Goal: Task Accomplishment & Management: Manage account settings

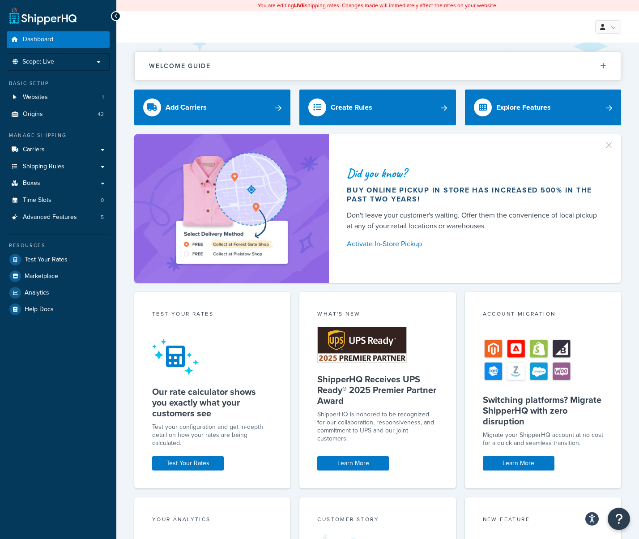
click at [77, 64] on p "Scope: Live" at bounding box center [58, 62] width 95 height 8
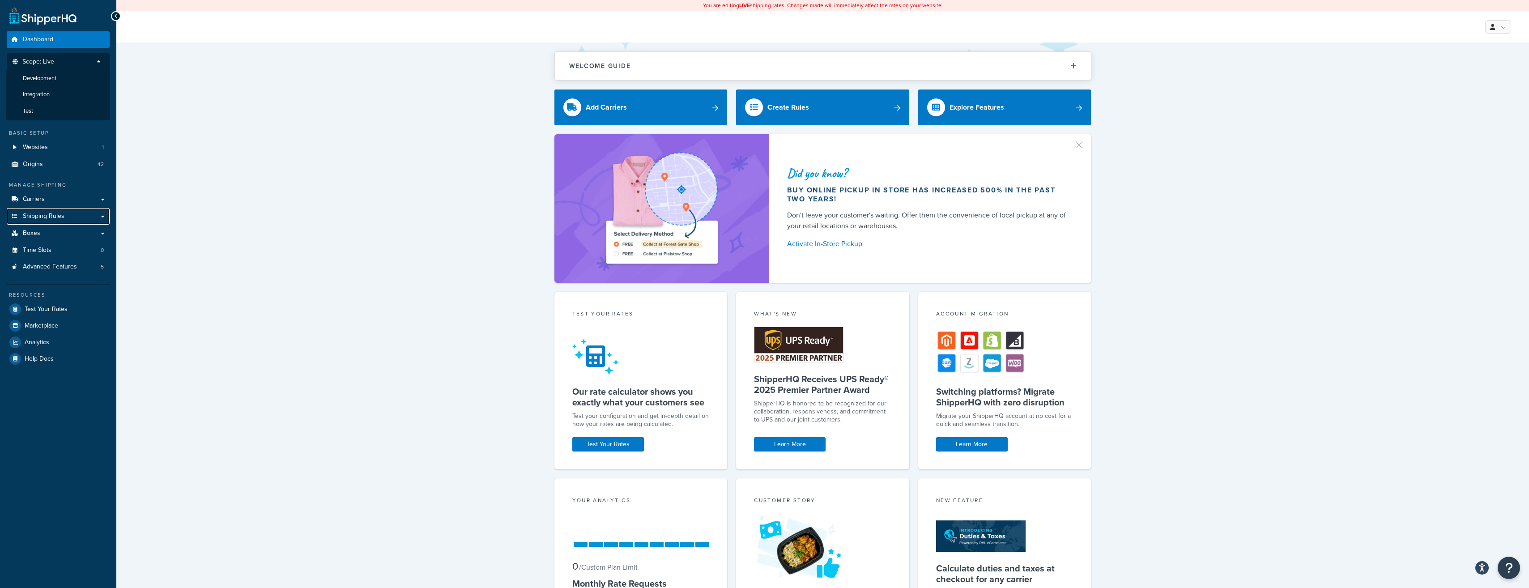
click at [47, 217] on span "Shipping Rules" at bounding box center [44, 217] width 42 height 8
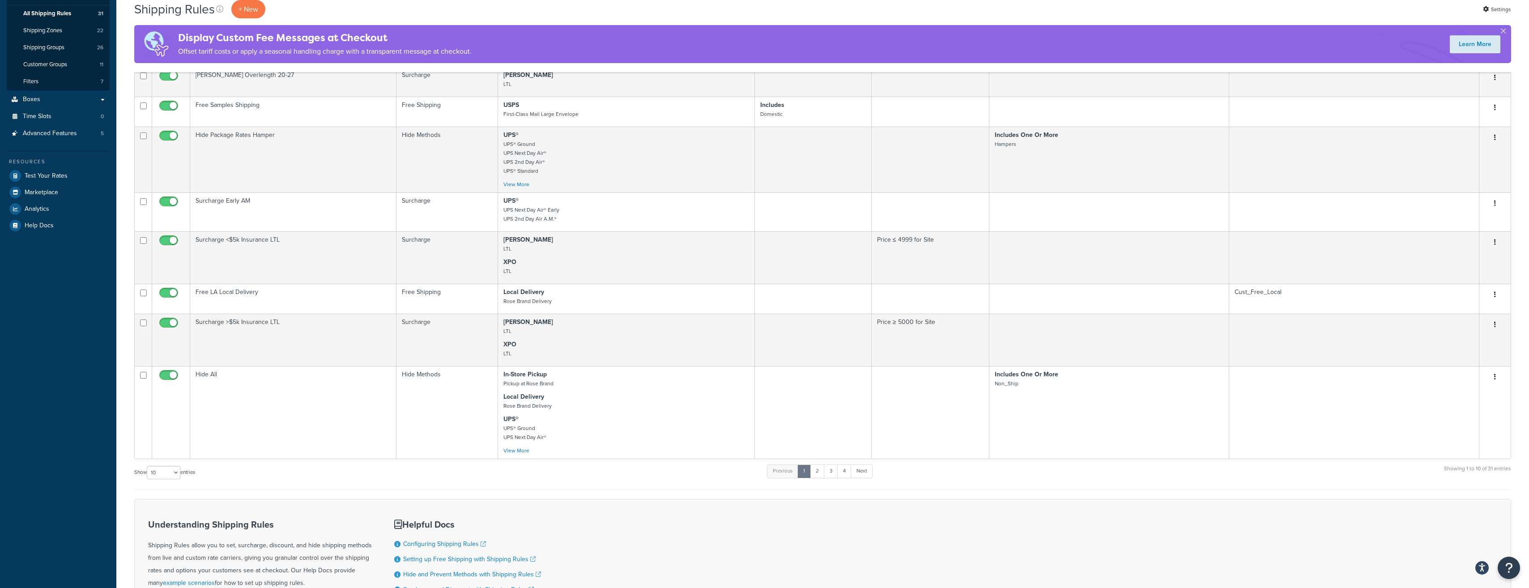
scroll to position [179, 0]
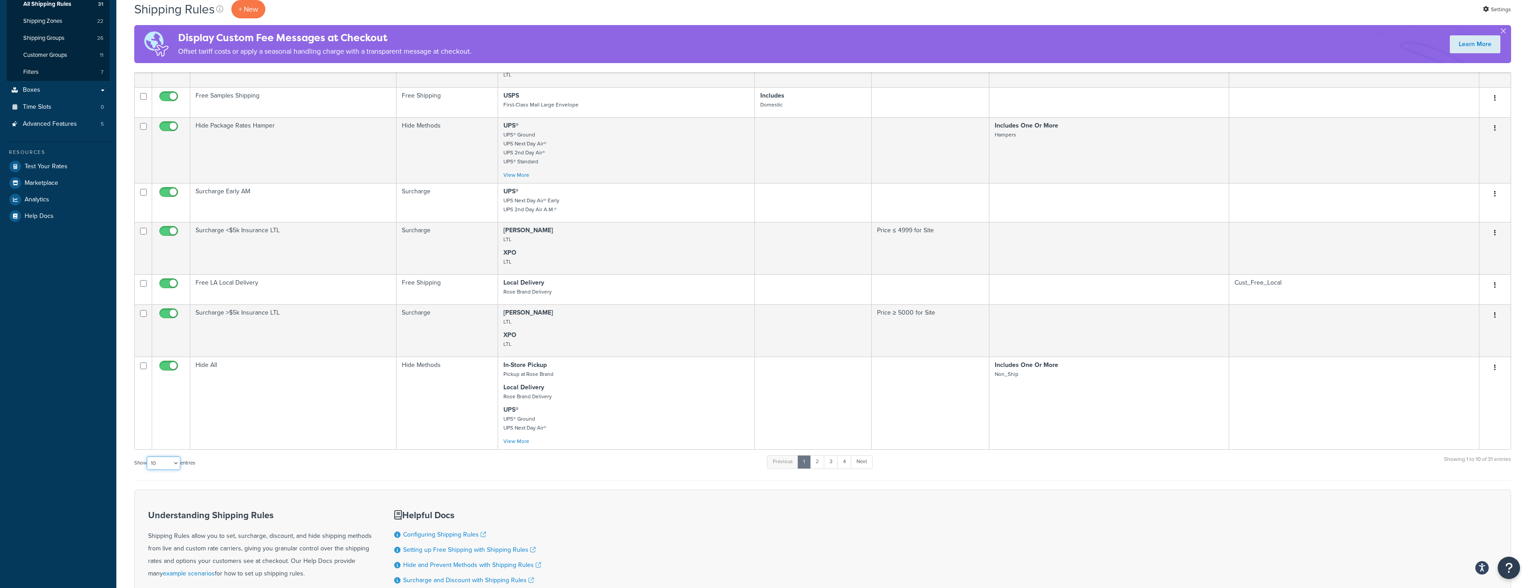
click at [176, 468] on select "10 15 25 50 100 1000" at bounding box center [164, 462] width 34 height 13
select select "1000"
click at [148, 463] on select "10 15 25 50 100 1000" at bounding box center [164, 462] width 34 height 13
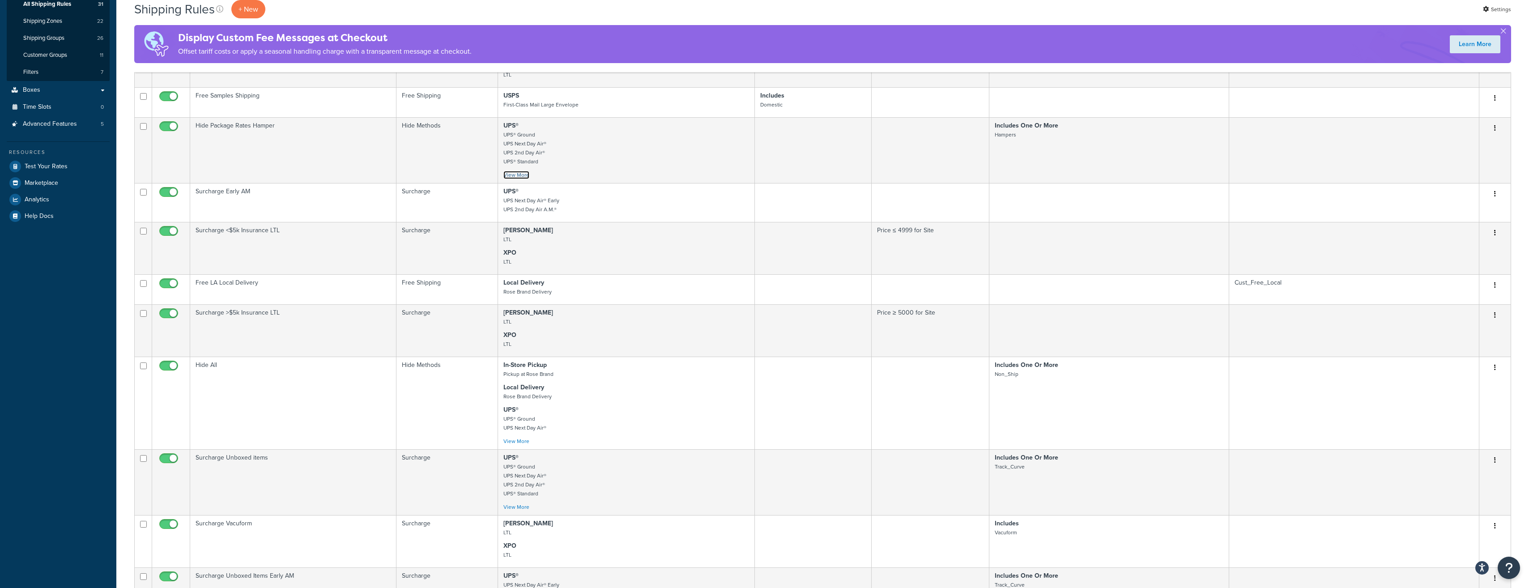
click at [518, 176] on link "View More" at bounding box center [516, 175] width 26 height 8
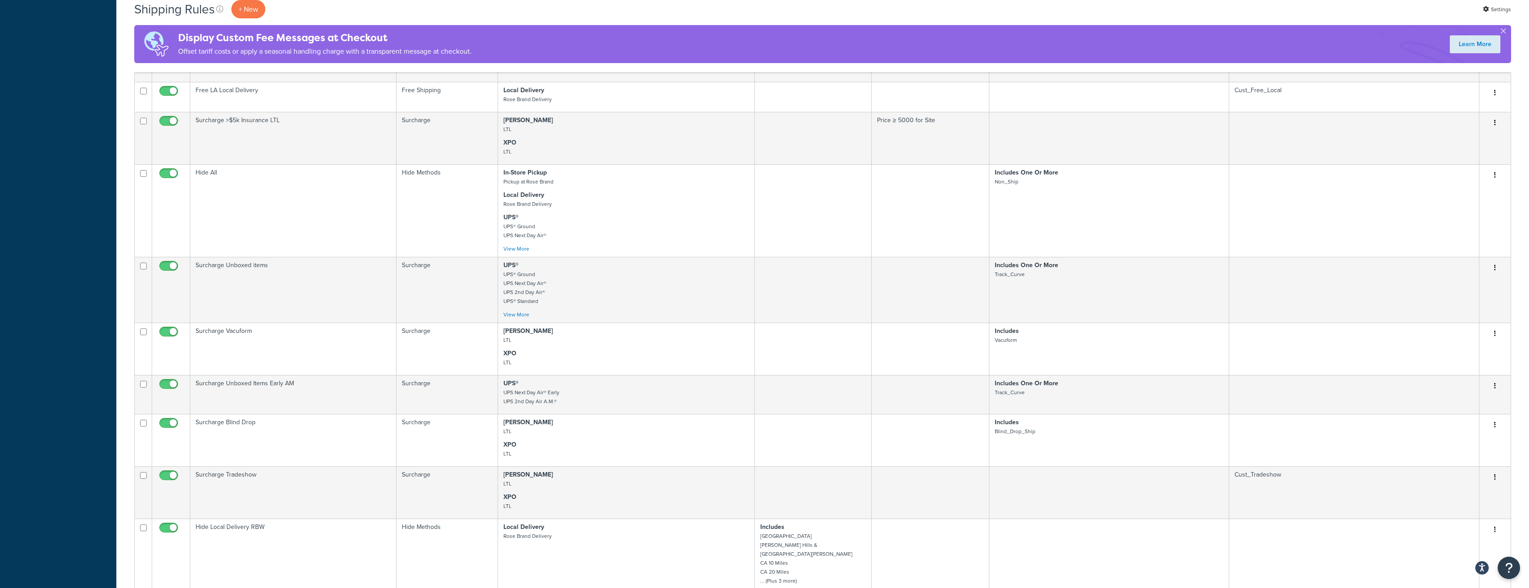
scroll to position [492, 0]
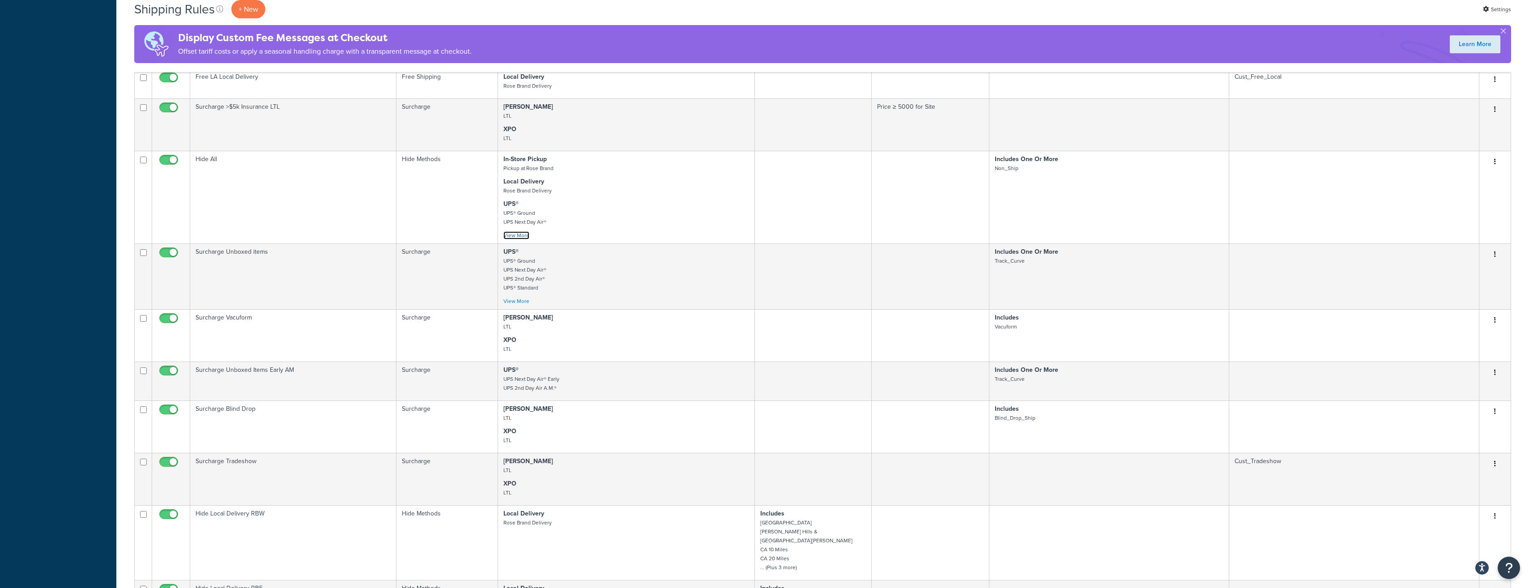
click at [517, 239] on link "View More" at bounding box center [516, 235] width 26 height 8
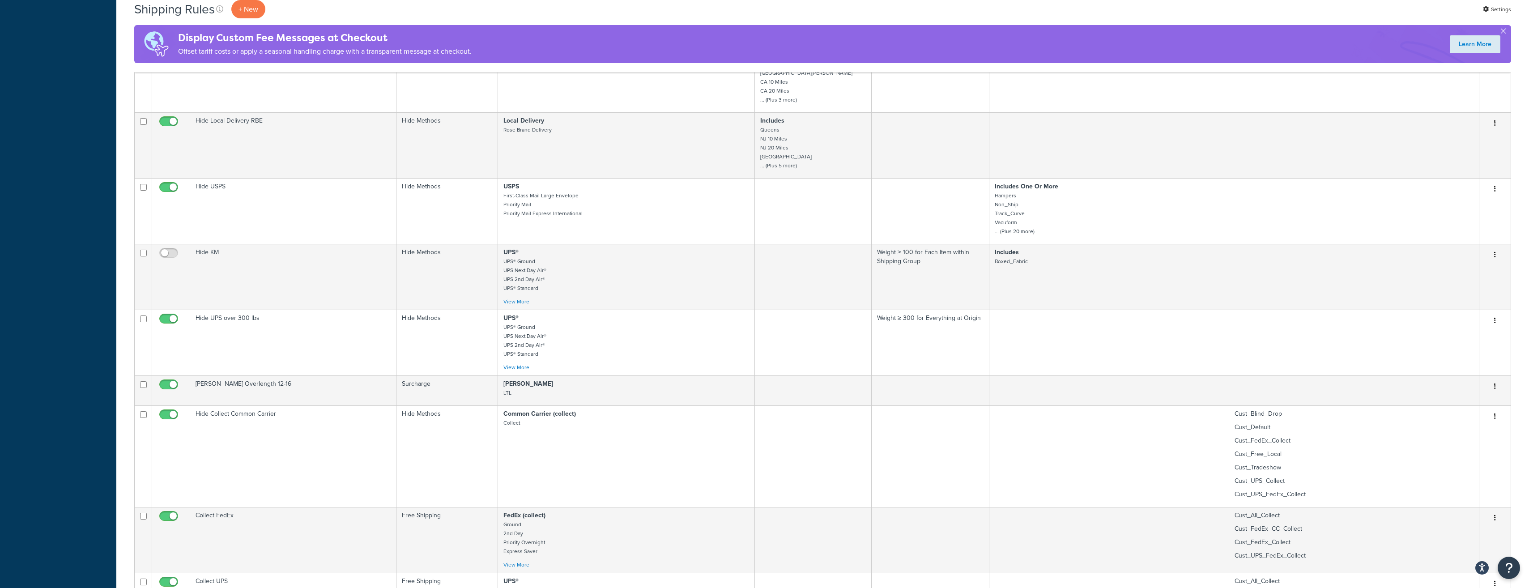
scroll to position [1119, 0]
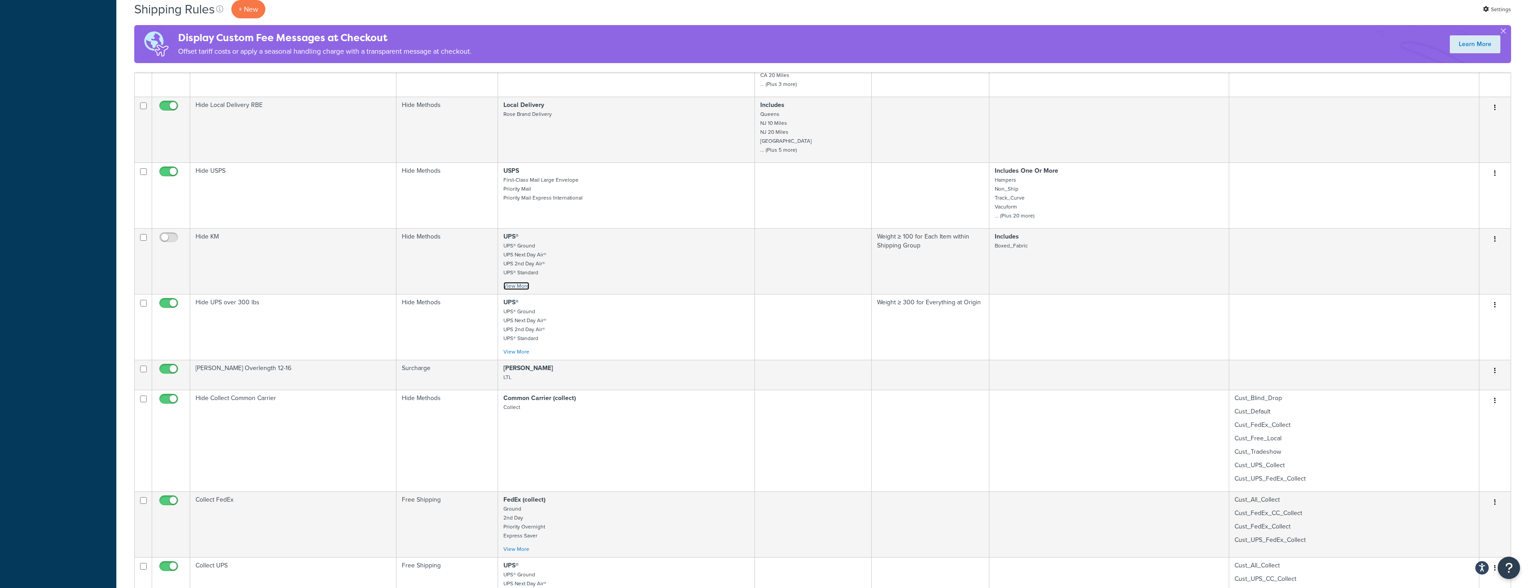
click at [524, 289] on link "View More" at bounding box center [516, 286] width 26 height 8
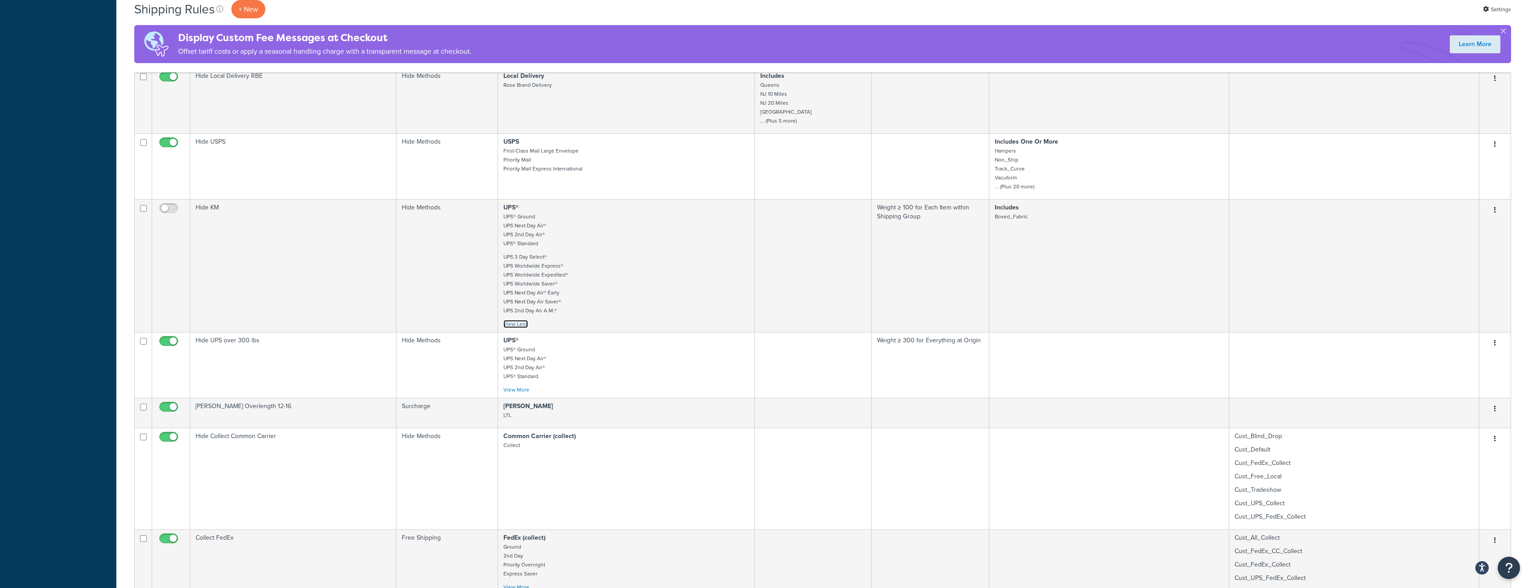
scroll to position [1163, 0]
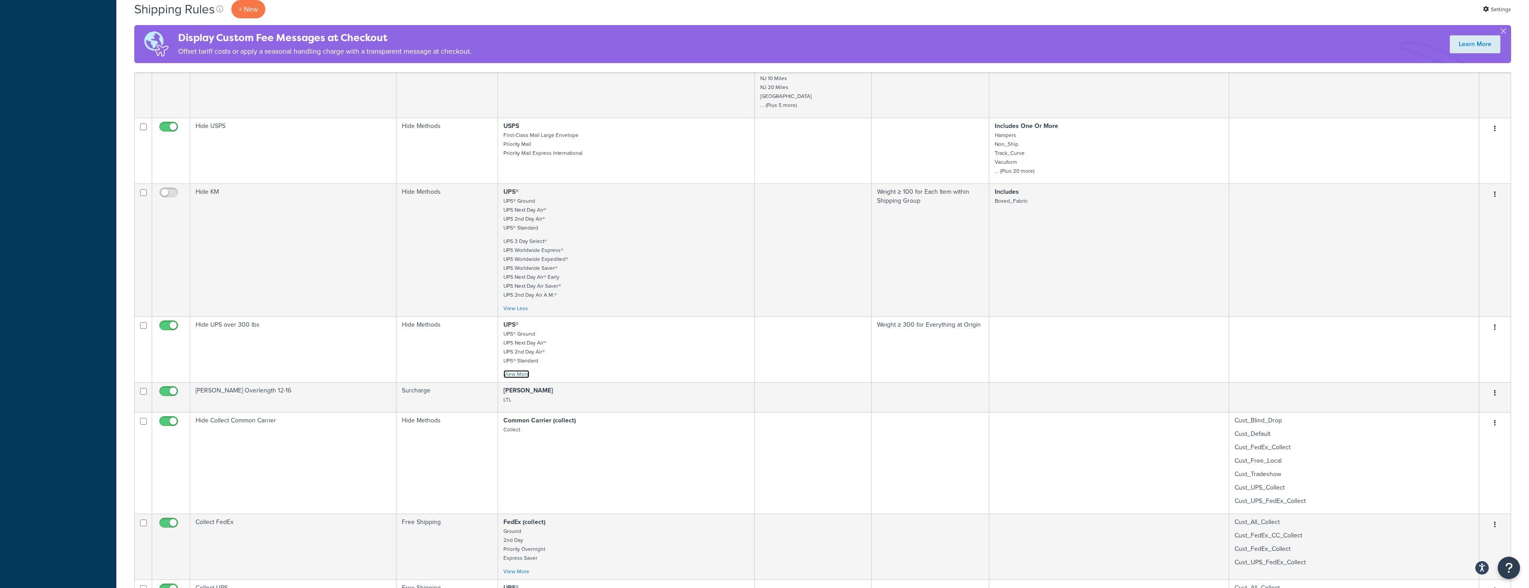
click at [521, 375] on link "View More" at bounding box center [516, 374] width 26 height 8
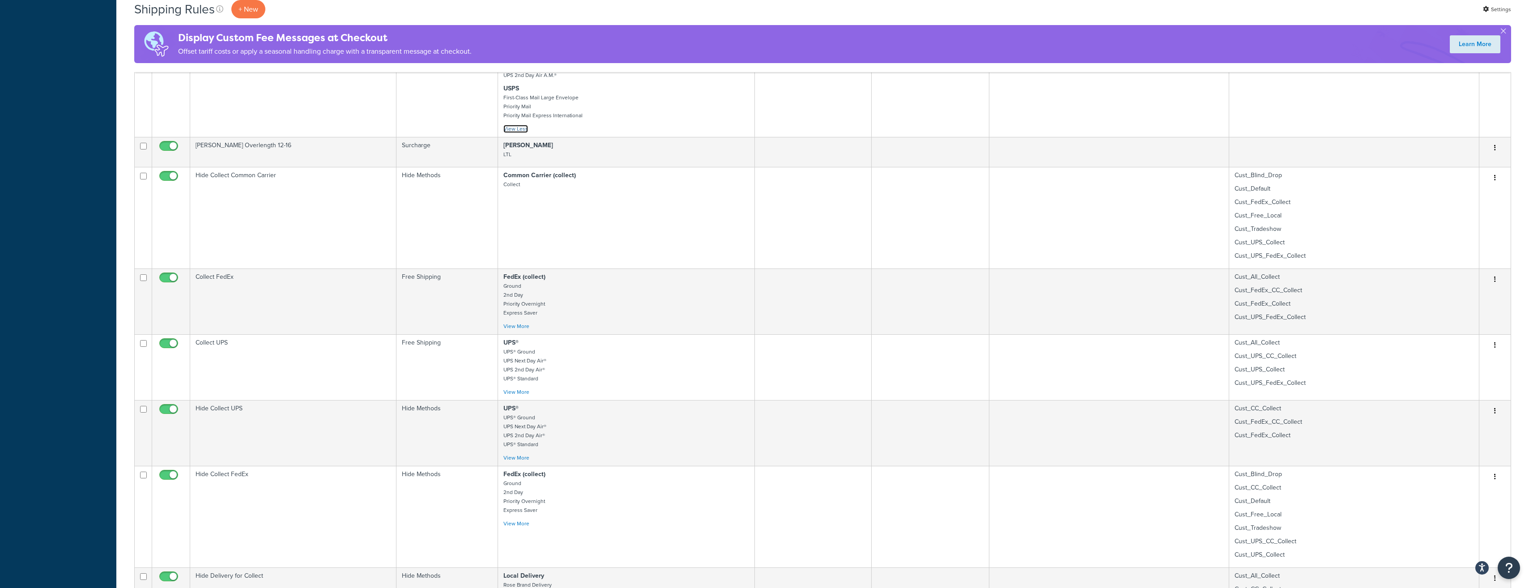
scroll to position [1521, 0]
drag, startPoint x: 525, startPoint y: 324, endPoint x: 532, endPoint y: 324, distance: 6.7
click at [525, 324] on link "View More" at bounding box center [516, 321] width 26 height 8
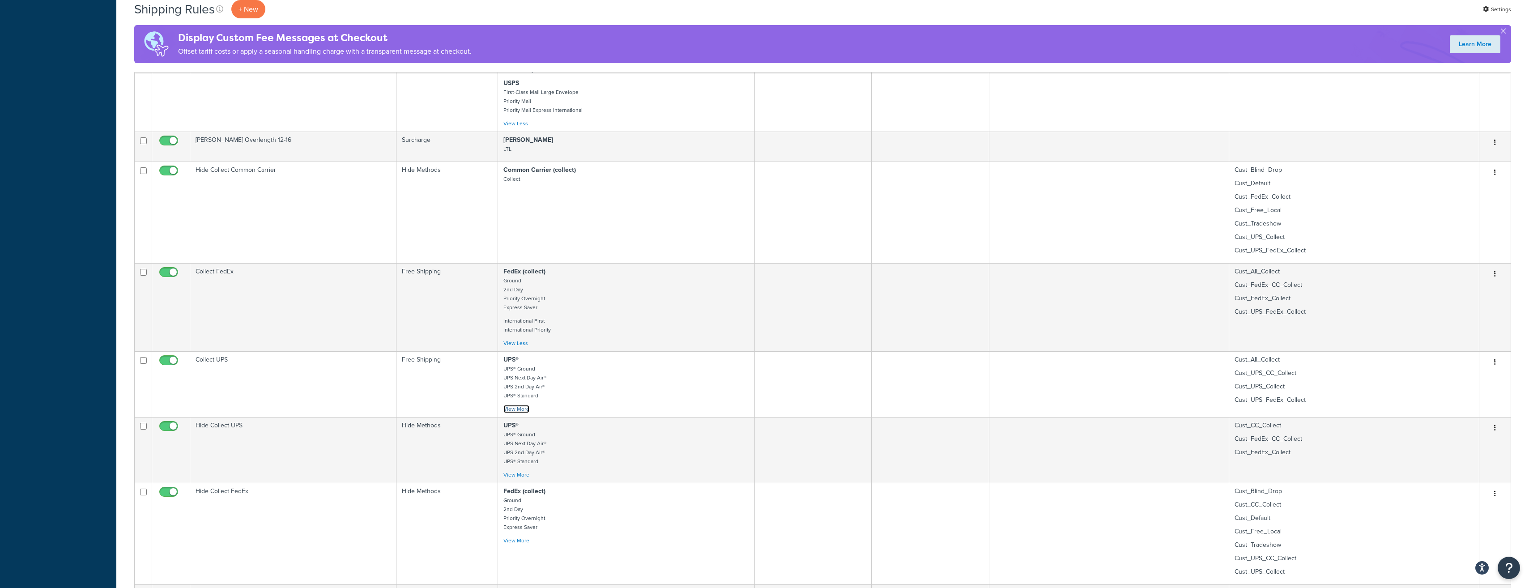
click at [518, 413] on link "View More" at bounding box center [516, 409] width 26 height 8
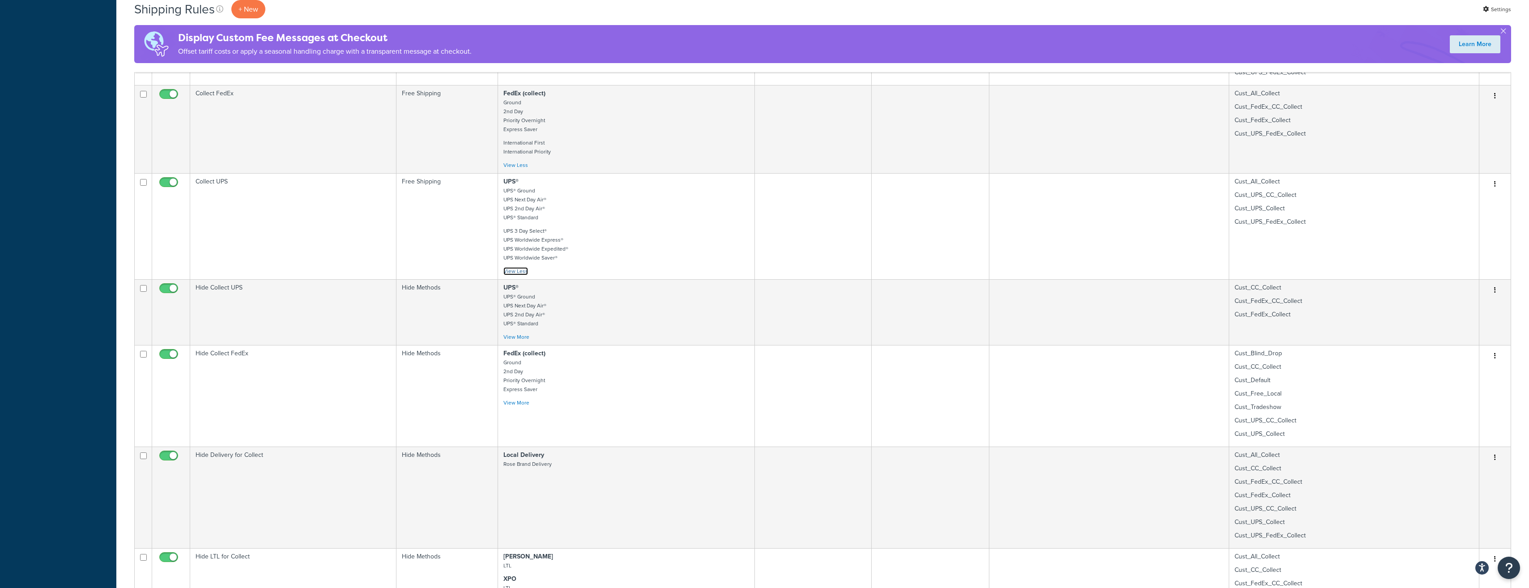
scroll to position [1700, 0]
click at [524, 340] on link "View More" at bounding box center [516, 336] width 26 height 8
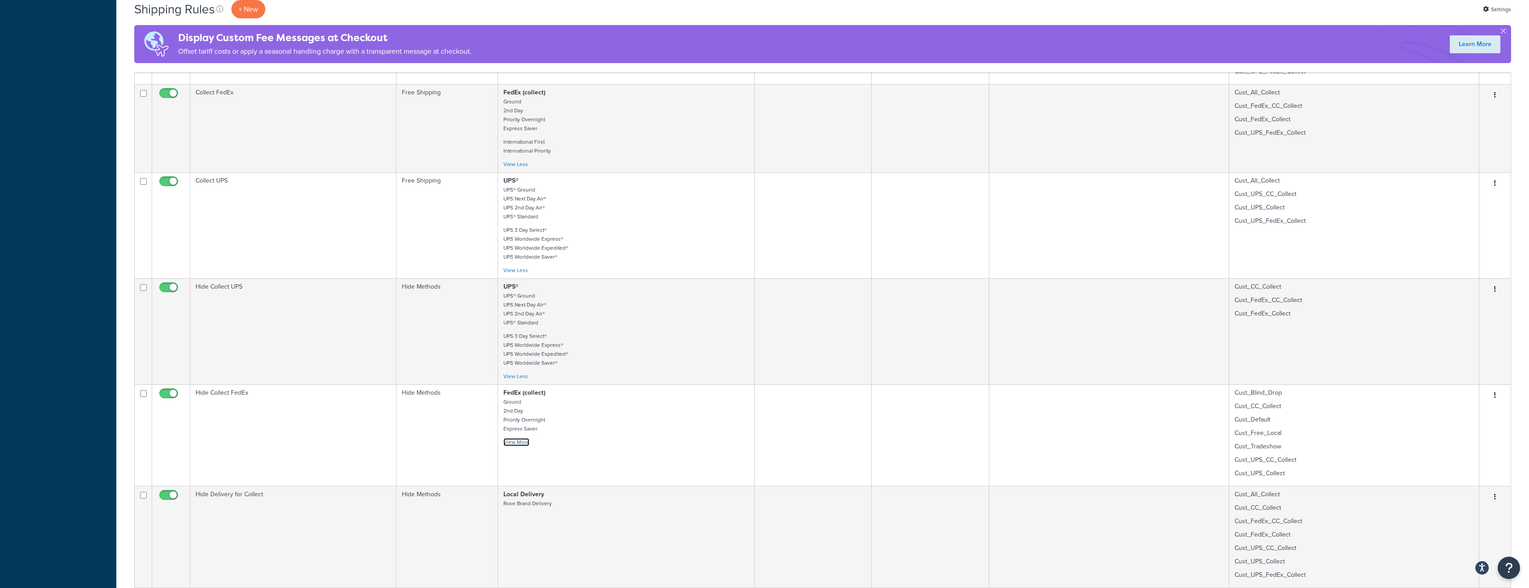
click at [523, 446] on link "View More" at bounding box center [516, 442] width 26 height 8
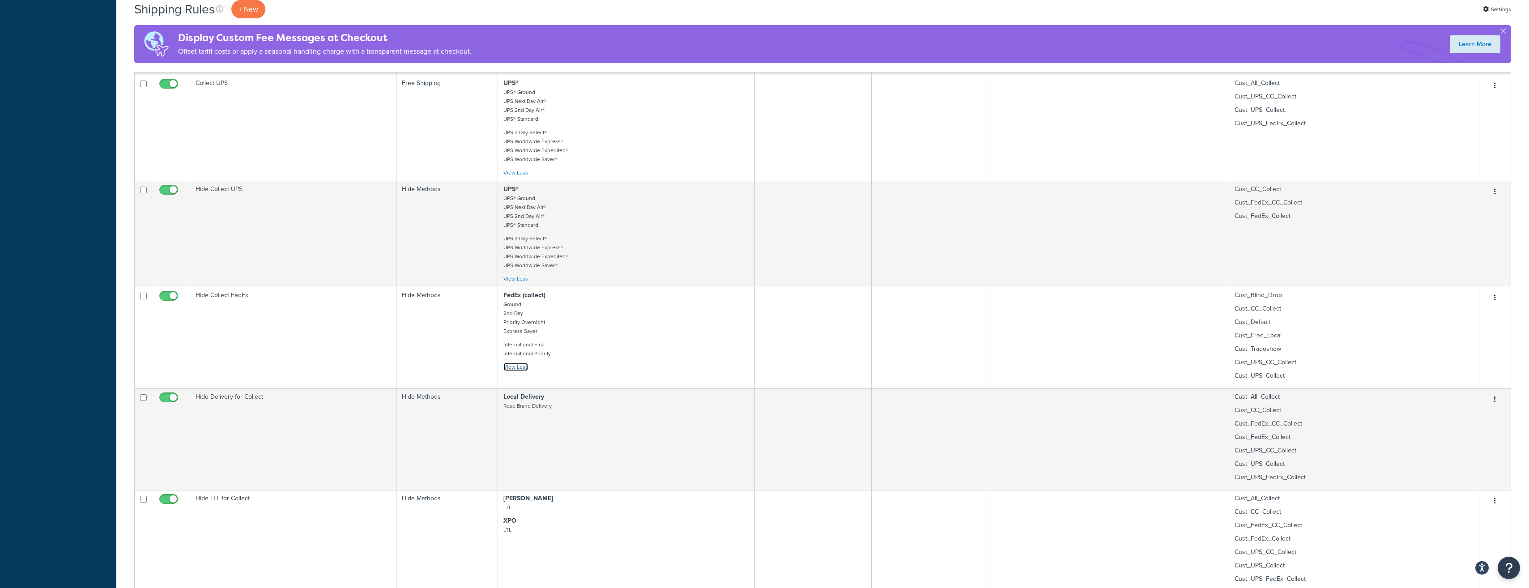
scroll to position [1835, 0]
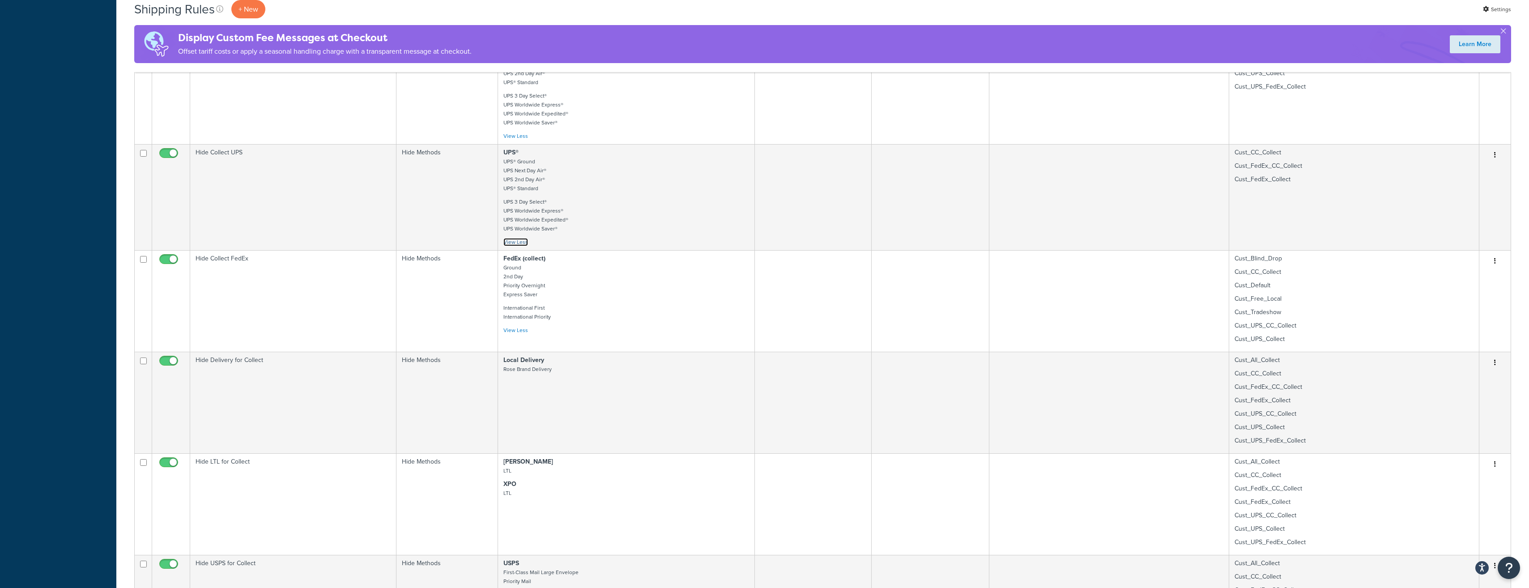
click at [518, 246] on link "View Less" at bounding box center [515, 242] width 25 height 8
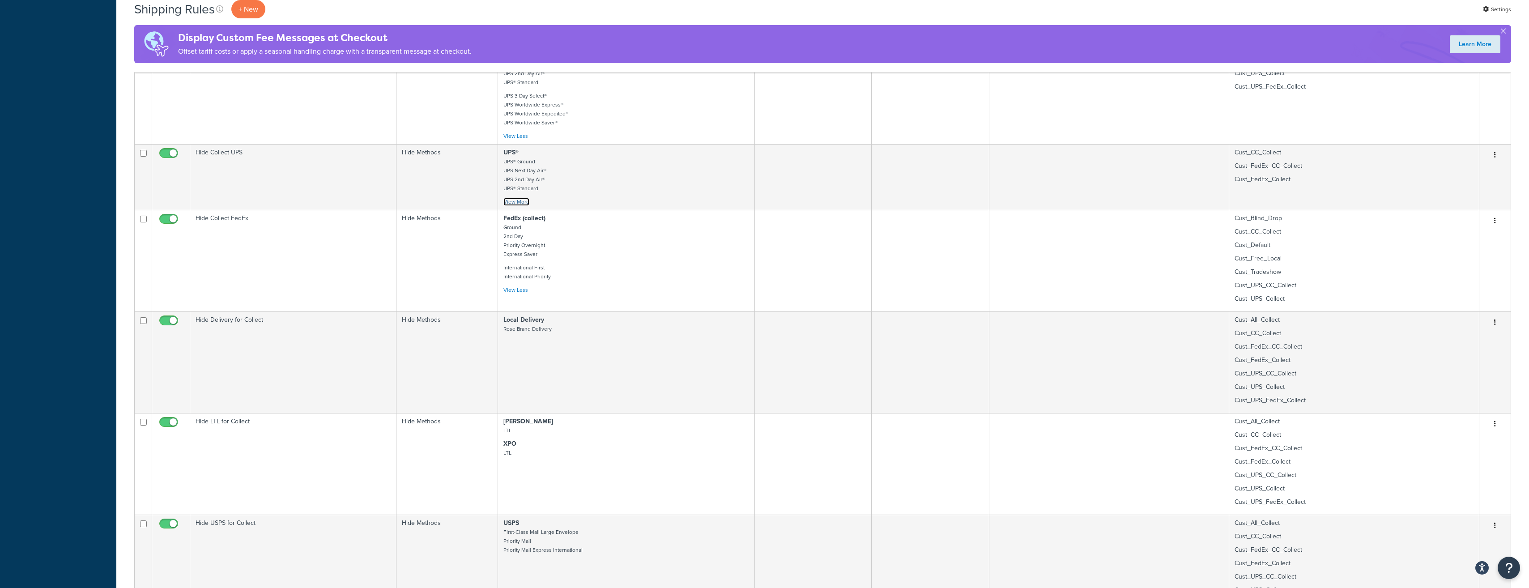
click at [516, 206] on link "View More" at bounding box center [516, 202] width 26 height 8
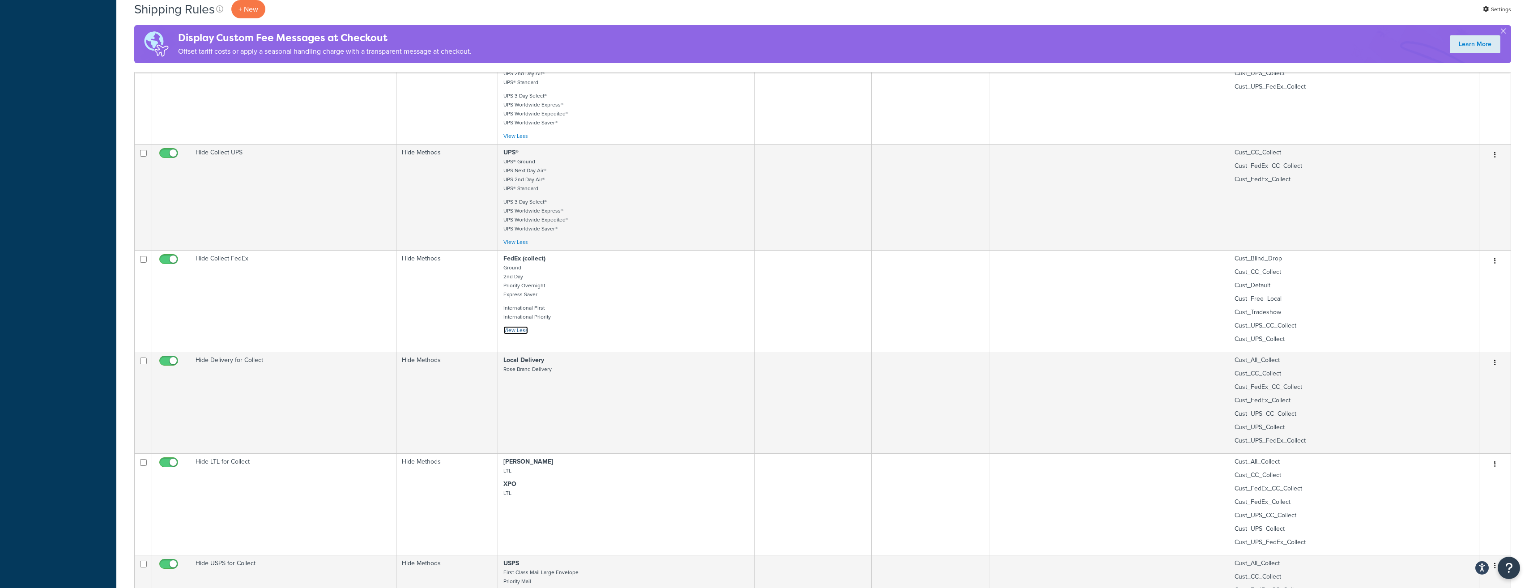
click at [519, 334] on link "View Less" at bounding box center [515, 330] width 25 height 8
click at [519, 312] on link "View More" at bounding box center [516, 308] width 26 height 8
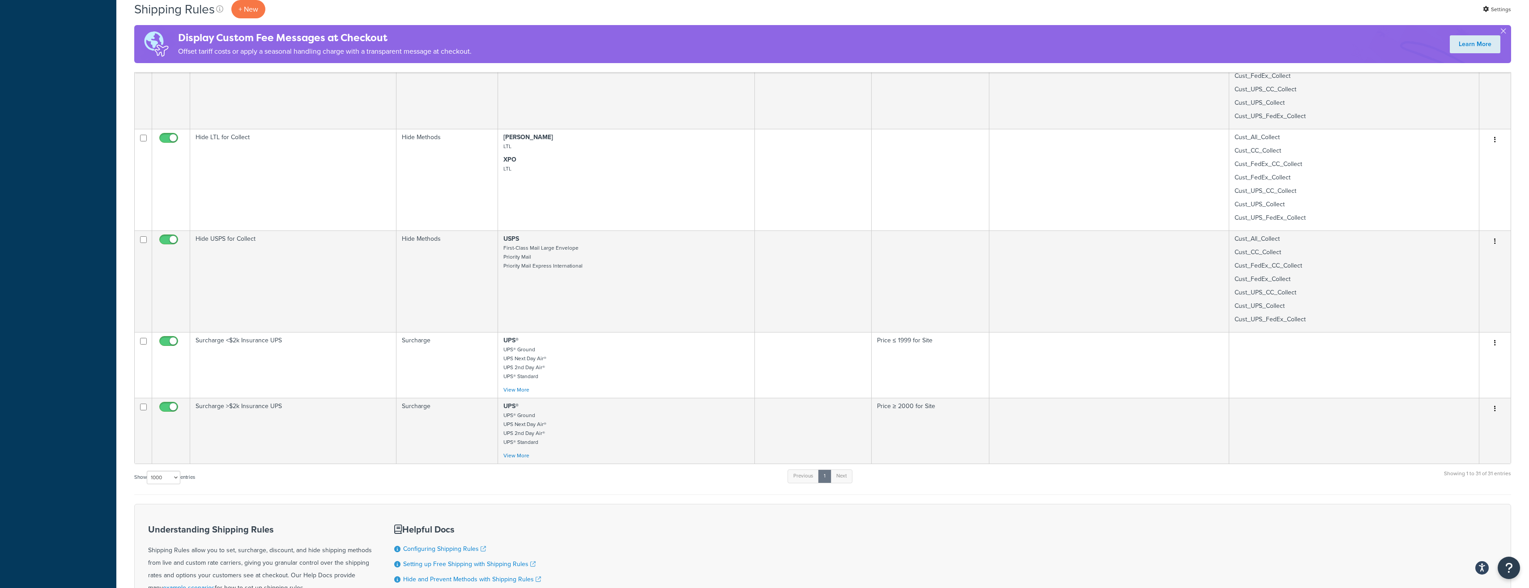
scroll to position [2237, 0]
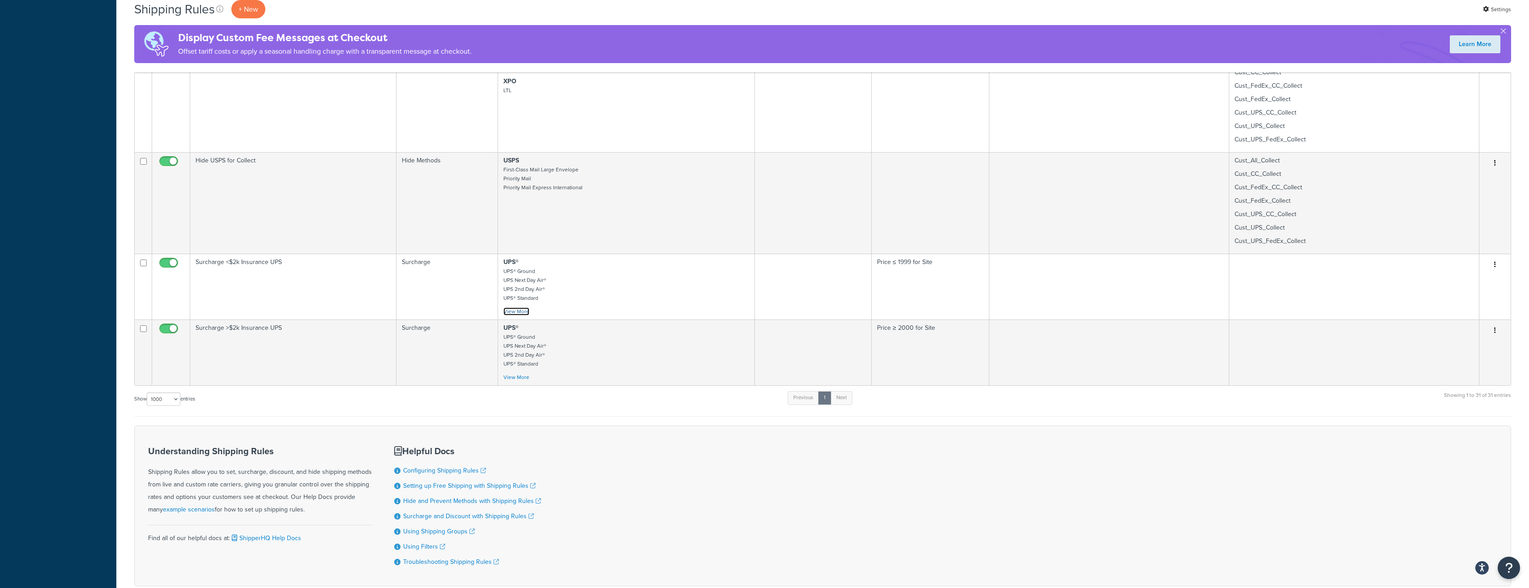
click at [515, 315] on link "View More" at bounding box center [516, 311] width 26 height 8
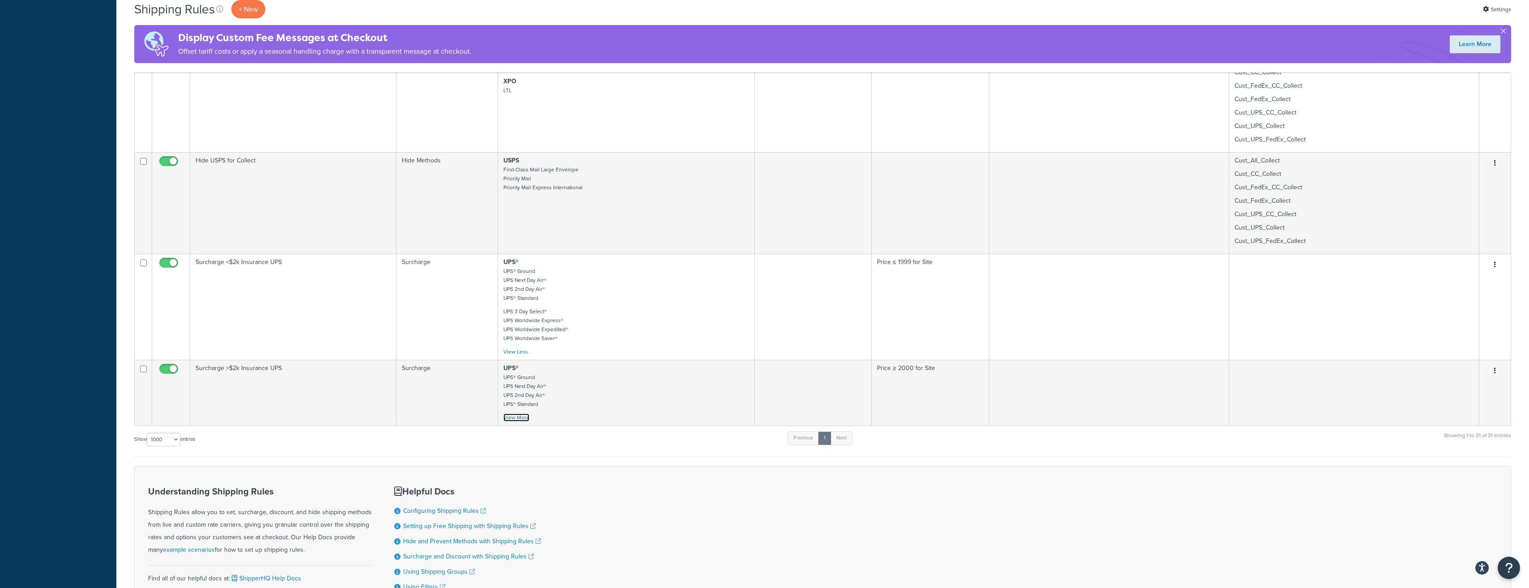
click at [518, 422] on link "View More" at bounding box center [516, 417] width 26 height 8
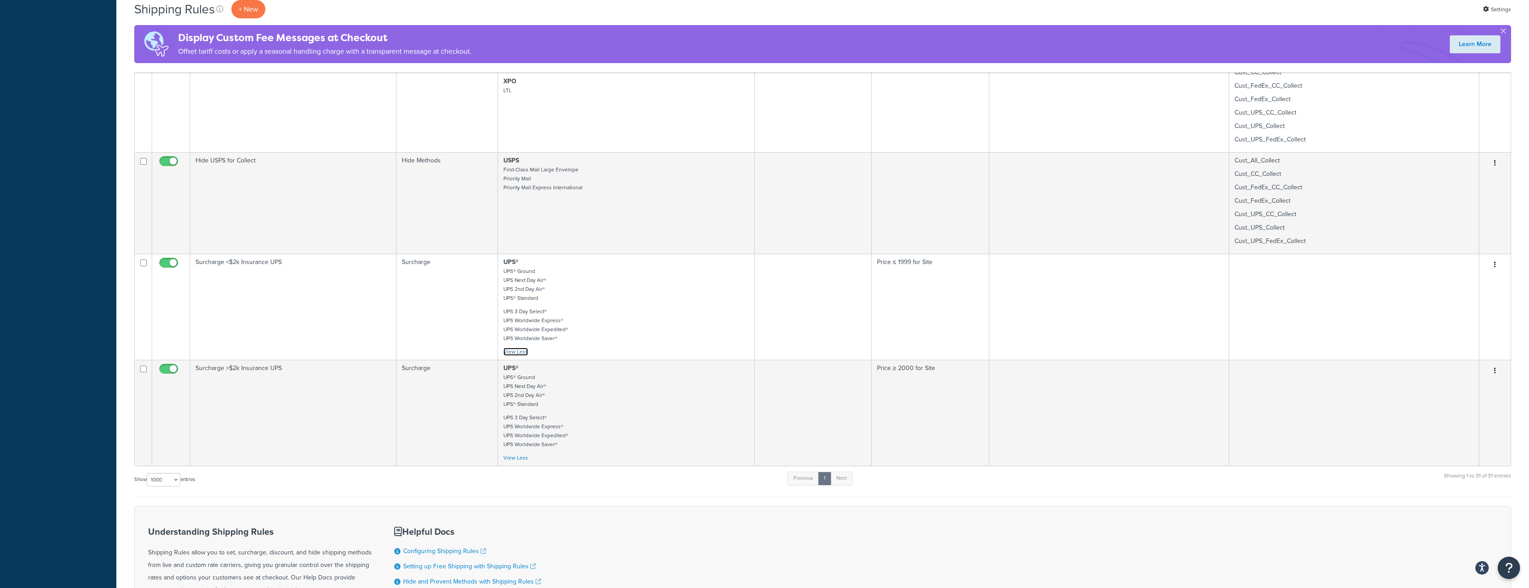
click at [518, 356] on link "View Less" at bounding box center [515, 352] width 25 height 8
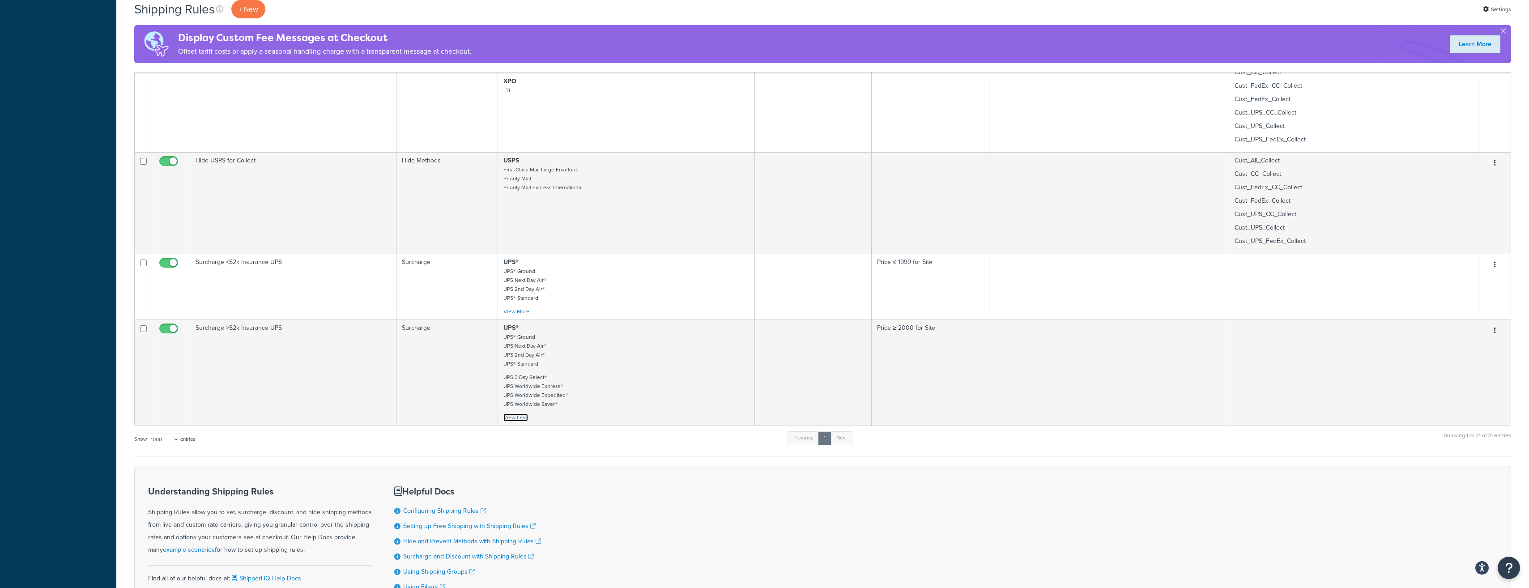
click at [518, 422] on link "View Less" at bounding box center [515, 417] width 25 height 8
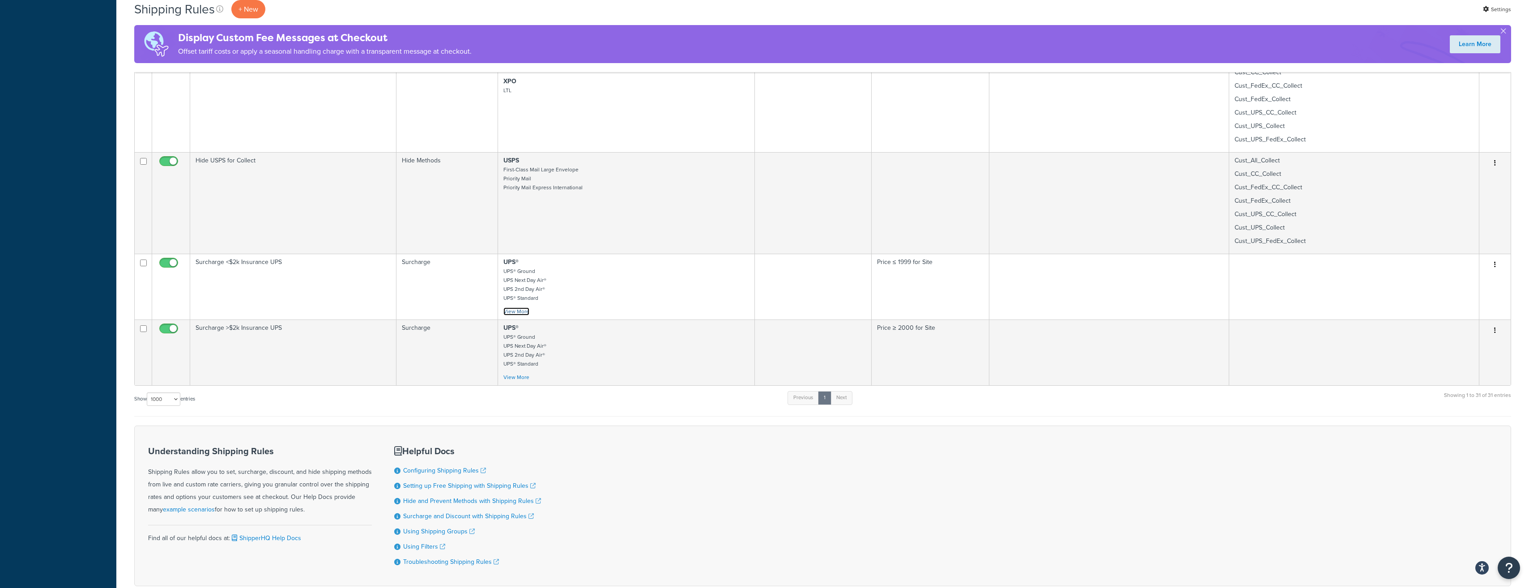
click at [521, 315] on link "View More" at bounding box center [516, 311] width 26 height 8
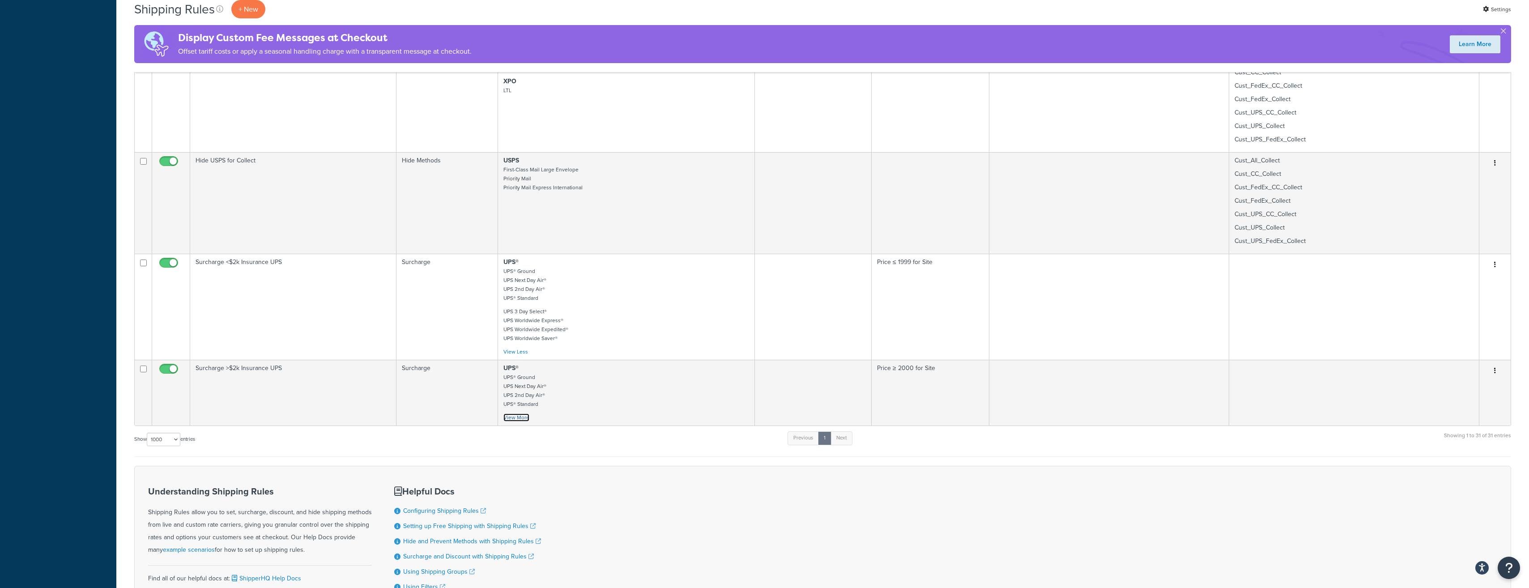
click at [517, 422] on link "View More" at bounding box center [516, 417] width 26 height 8
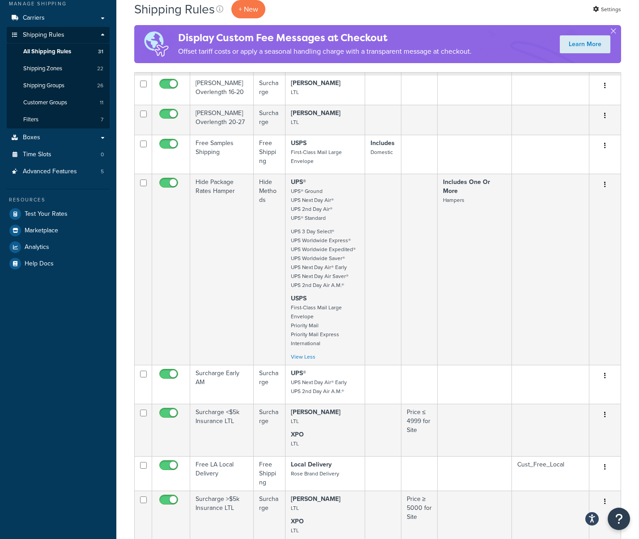
scroll to position [0, 0]
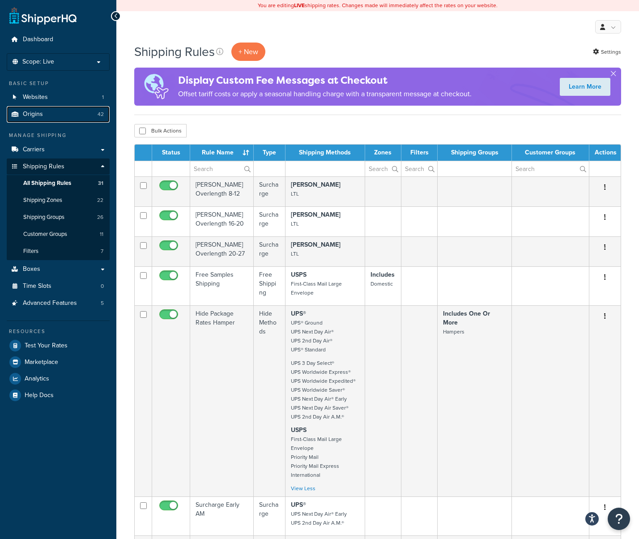
click at [41, 112] on span "Origins" at bounding box center [33, 115] width 20 height 8
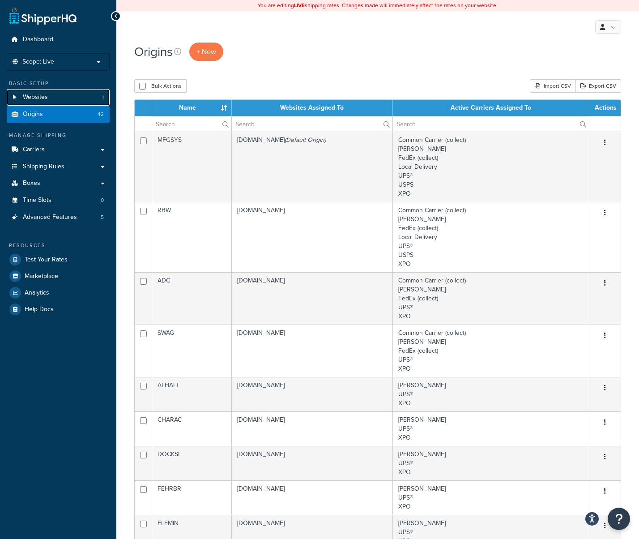
click at [41, 97] on span "Websites" at bounding box center [35, 98] width 25 height 8
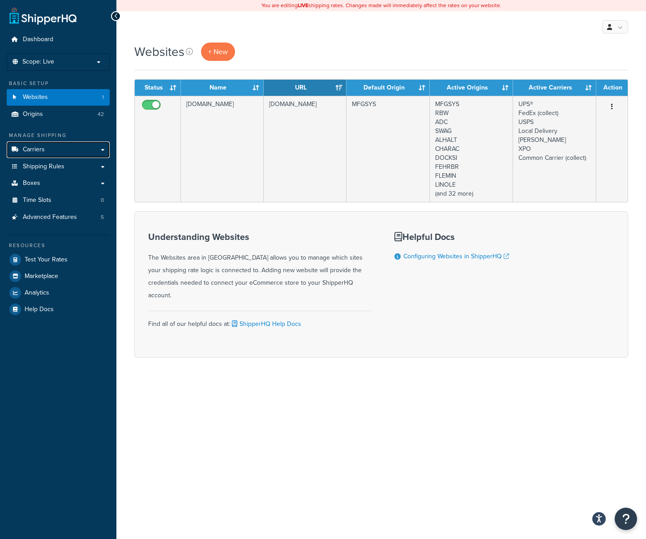
click at [72, 149] on link "Carriers" at bounding box center [58, 149] width 103 height 17
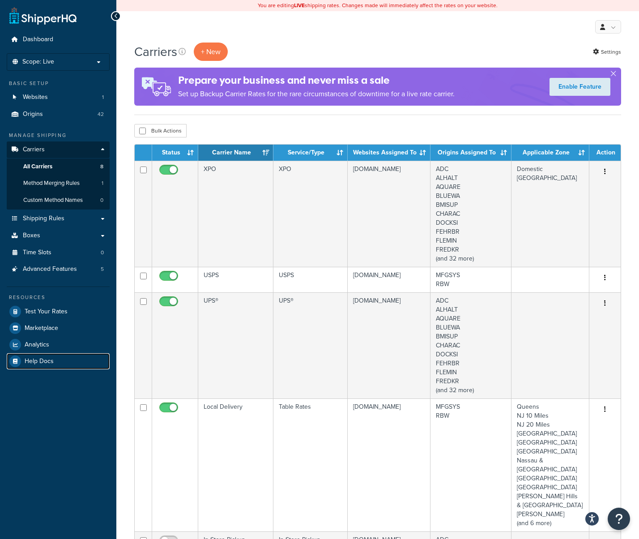
click at [47, 359] on span "Help Docs" at bounding box center [39, 362] width 29 height 8
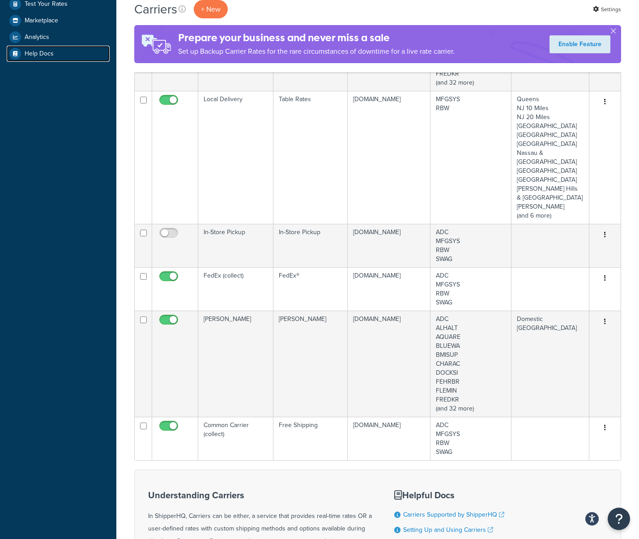
scroll to position [313, 0]
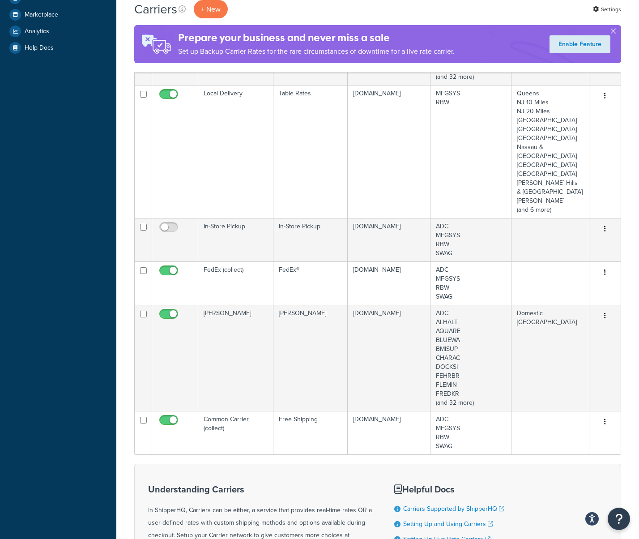
click at [247, 261] on td "FedEx (collect)" at bounding box center [235, 282] width 75 height 43
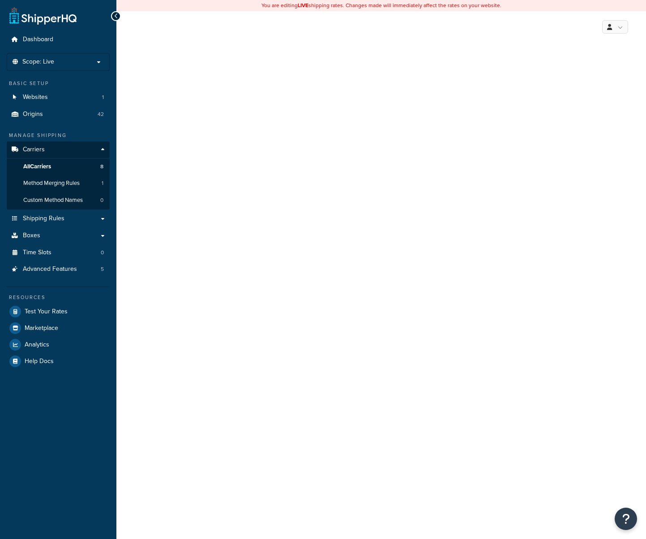
select select "fedEx"
select select "REGULAR_PICKUP"
select select "YOUR_PACKAGING"
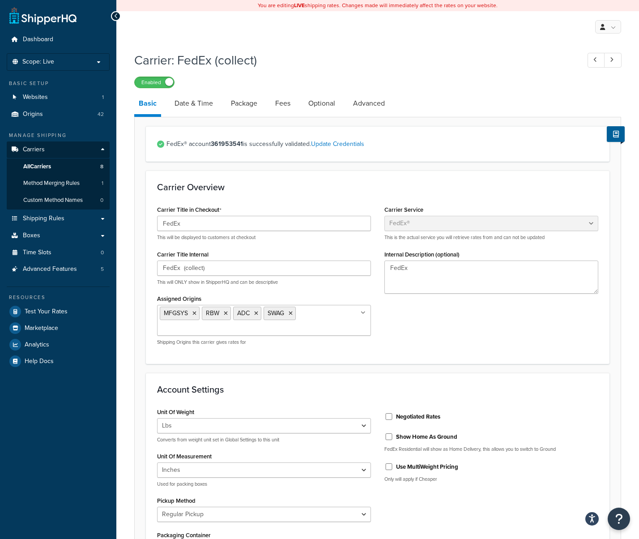
click at [187, 99] on link "Date & Time" at bounding box center [193, 103] width 47 height 21
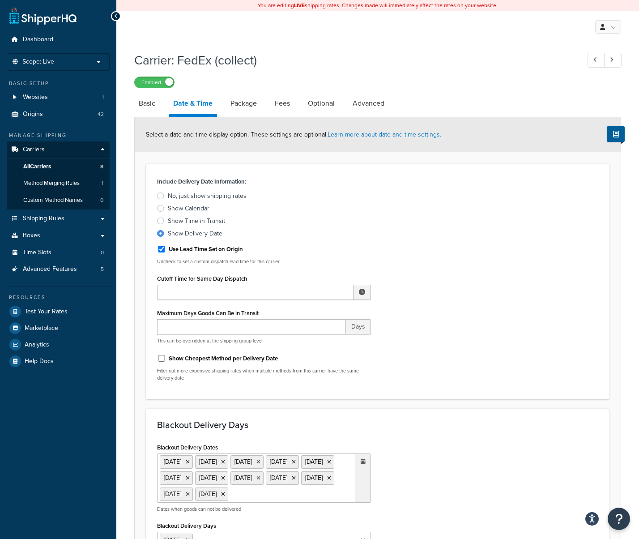
click at [251, 105] on link "Package" at bounding box center [243, 103] width 35 height 21
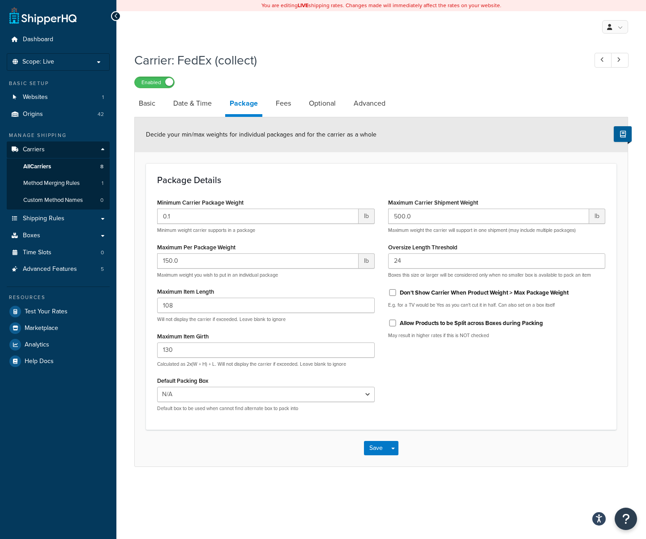
click at [283, 101] on link "Fees" at bounding box center [283, 103] width 24 height 21
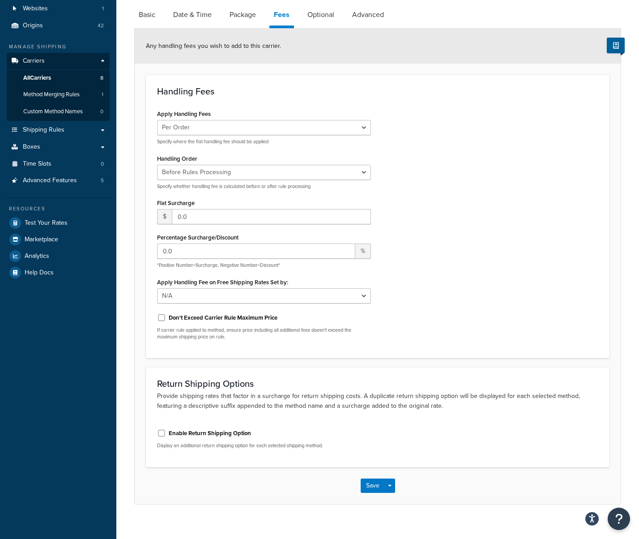
scroll to position [99, 0]
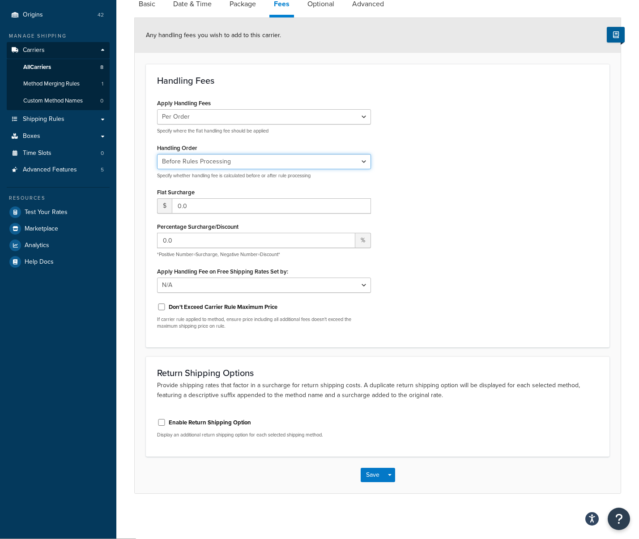
click at [363, 158] on select "Before Rules Processing After Rules Processing" at bounding box center [264, 161] width 214 height 15
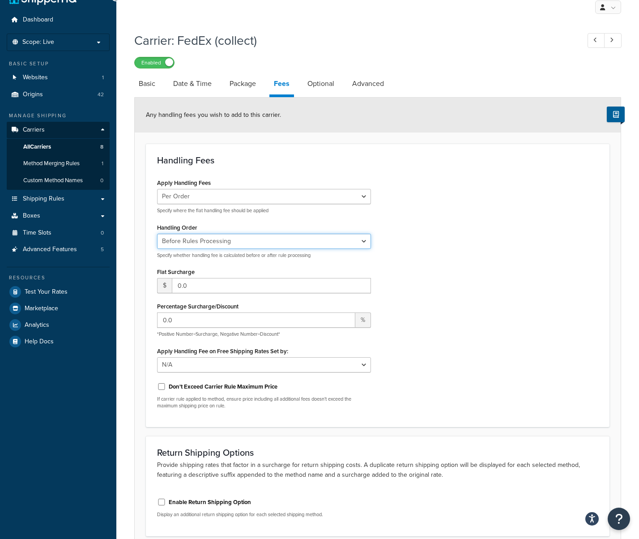
scroll to position [0, 0]
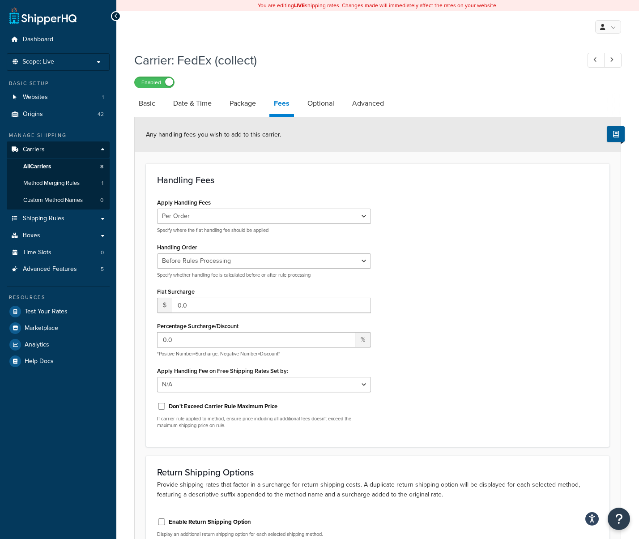
click at [328, 107] on link "Optional" at bounding box center [321, 103] width 36 height 21
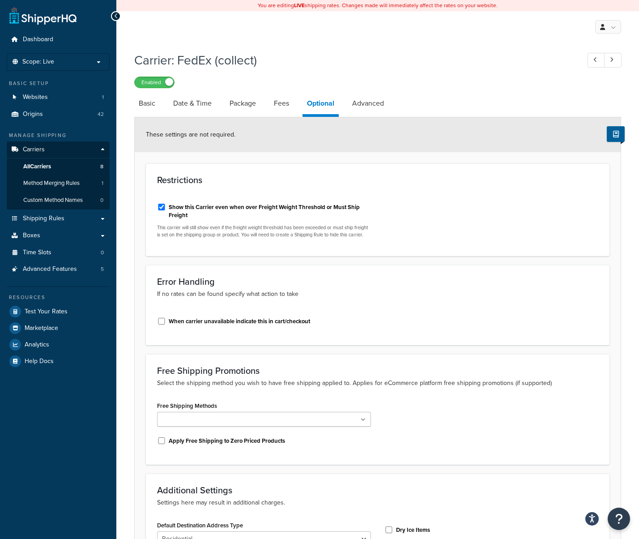
click at [376, 102] on link "Advanced" at bounding box center [368, 103] width 41 height 21
select select "false"
